Goal: Transaction & Acquisition: Purchase product/service

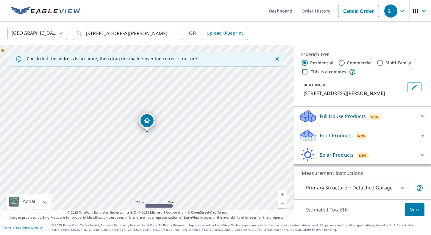
scroll to position [18, 0]
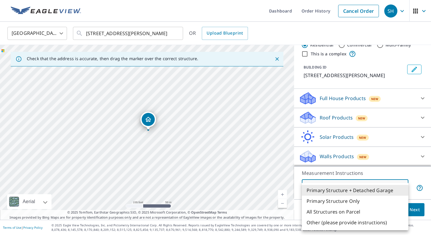
click at [396, 190] on body "SH SH Dashboard Order History Cancel Order SH [GEOGRAPHIC_DATA] [GEOGRAPHIC_DAT…" at bounding box center [215, 117] width 431 height 235
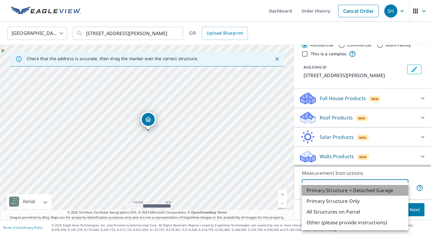
click at [396, 189] on li "Primary Structure + Detached Garage" at bounding box center [355, 190] width 107 height 11
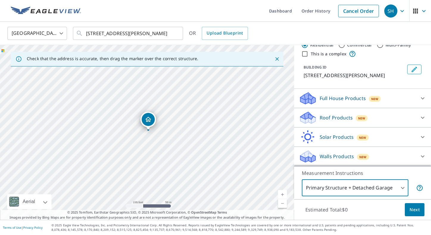
click at [417, 207] on span "Next" at bounding box center [414, 209] width 10 height 7
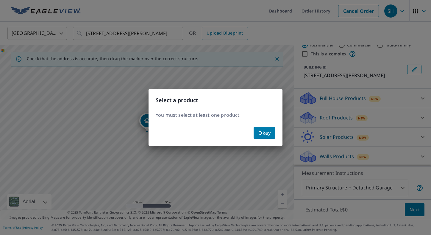
click at [264, 132] on span "Okay" at bounding box center [264, 133] width 12 height 8
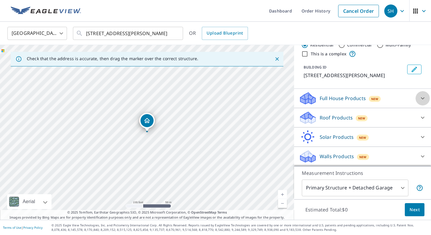
click at [418, 96] on div at bounding box center [422, 98] width 14 height 14
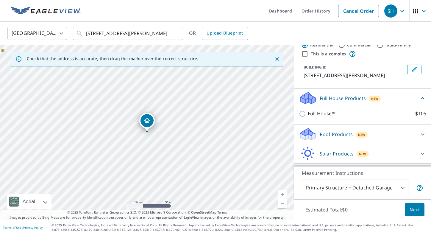
click at [418, 96] on div "Full House Products New" at bounding box center [359, 98] width 120 height 14
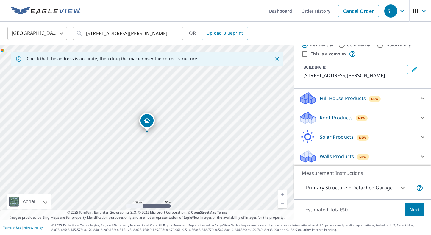
click at [419, 116] on icon at bounding box center [422, 117] width 7 height 7
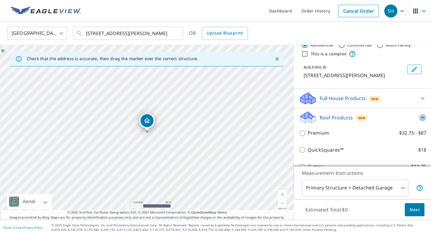
click at [419, 116] on icon at bounding box center [422, 117] width 7 height 7
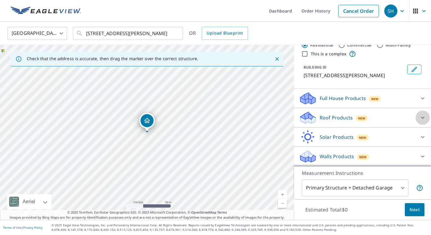
click at [423, 114] on icon at bounding box center [422, 117] width 7 height 7
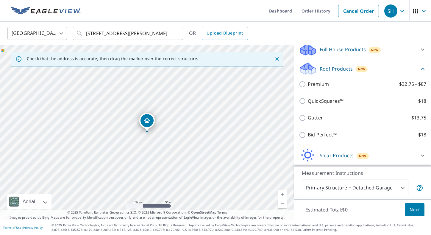
scroll to position [69, 0]
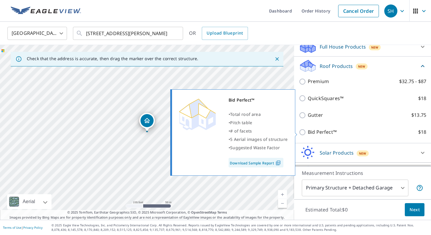
click at [323, 131] on p "Bid Perfect™" at bounding box center [322, 131] width 29 height 7
click at [308, 131] on input "Bid Perfect™ $18" at bounding box center [303, 132] width 9 height 7
checkbox input "true"
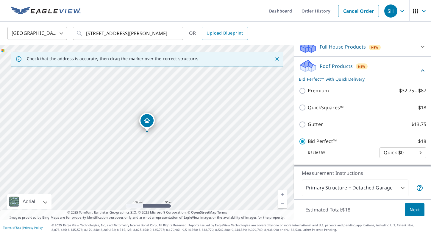
click at [406, 156] on body "SH SH Dashboard Order History Cancel Order SH [GEOGRAPHIC_DATA] [GEOGRAPHIC_DAT…" at bounding box center [215, 117] width 431 height 235
click at [406, 156] on li "Quick $0" at bounding box center [402, 153] width 47 height 11
click at [416, 208] on span "Next" at bounding box center [414, 209] width 10 height 7
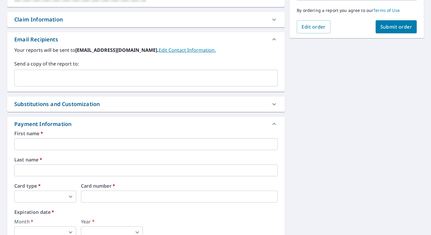
scroll to position [153, 0]
